Goal: Task Accomplishment & Management: Use online tool/utility

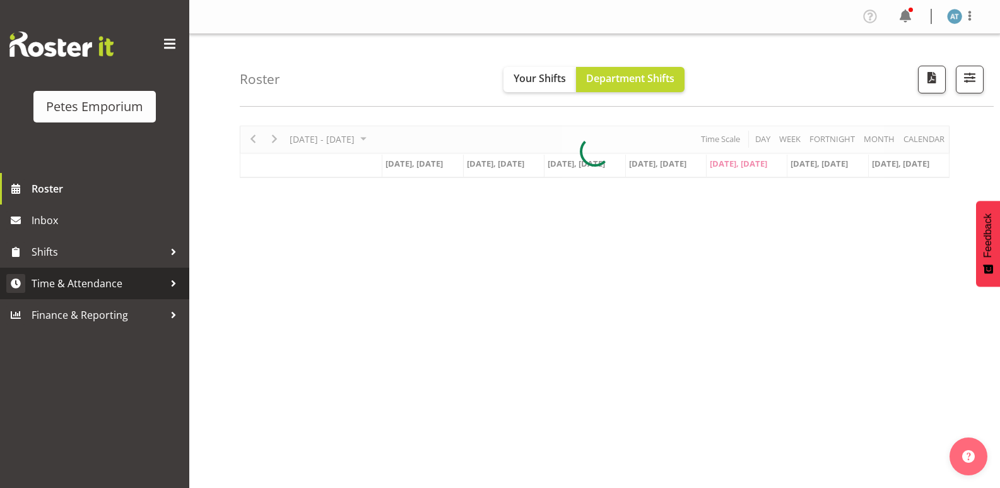
click at [147, 280] on span "Time & Attendance" at bounding box center [98, 283] width 133 height 19
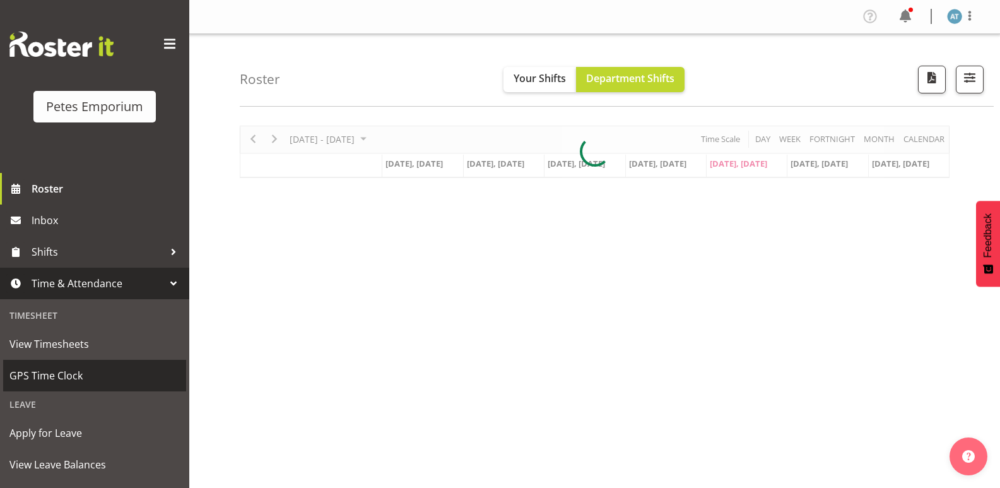
click at [133, 377] on span "GPS Time Clock" at bounding box center [94, 375] width 170 height 19
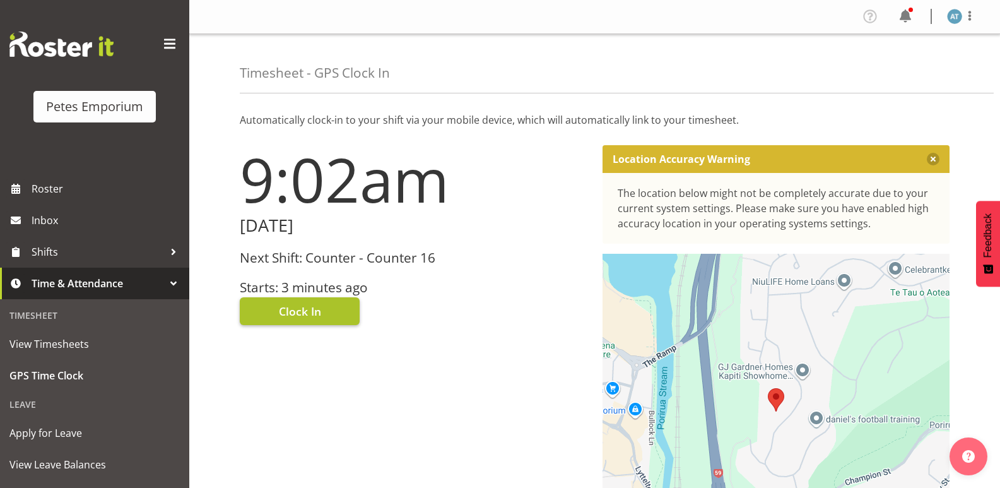
click at [322, 313] on button "Clock In" at bounding box center [300, 311] width 120 height 28
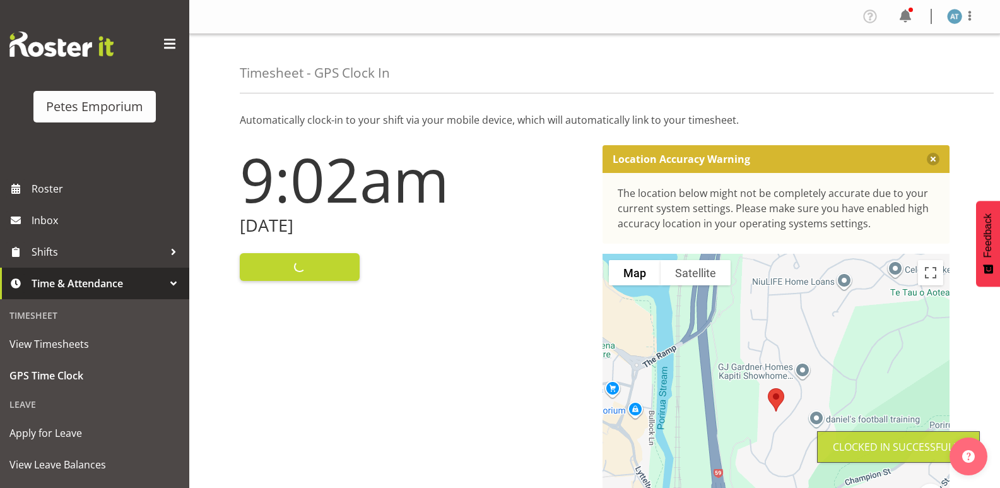
click at [984, 15] on div "Profile Log Out" at bounding box center [967, 16] width 40 height 16
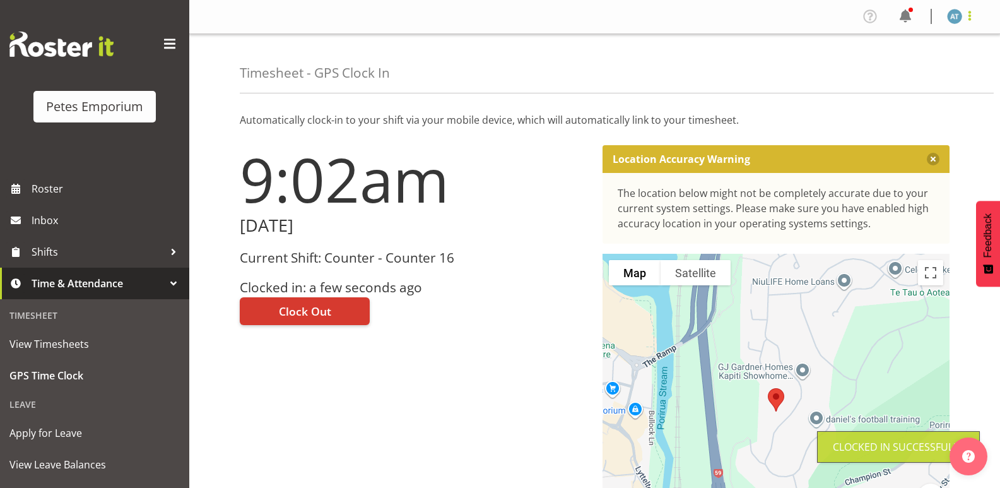
click at [973, 18] on span at bounding box center [969, 15] width 15 height 15
click at [970, 66] on link "Log Out" at bounding box center [916, 66] width 121 height 23
